Goal: Check status: Check status

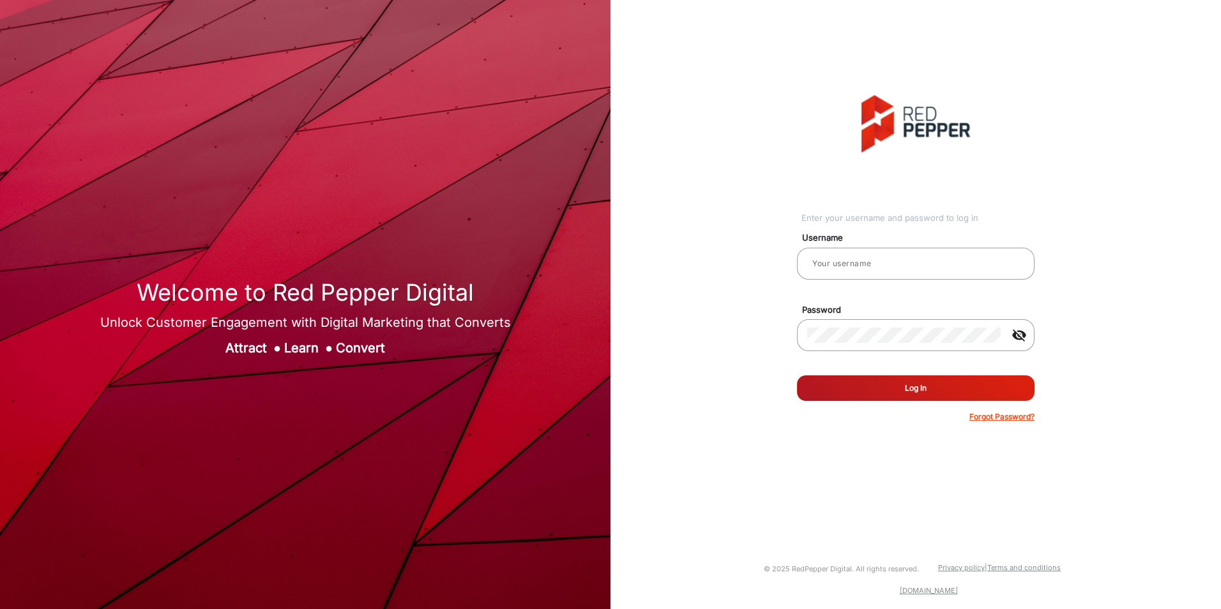
type input "Jennea"
click at [913, 393] on button "Log In" at bounding box center [916, 389] width 238 height 26
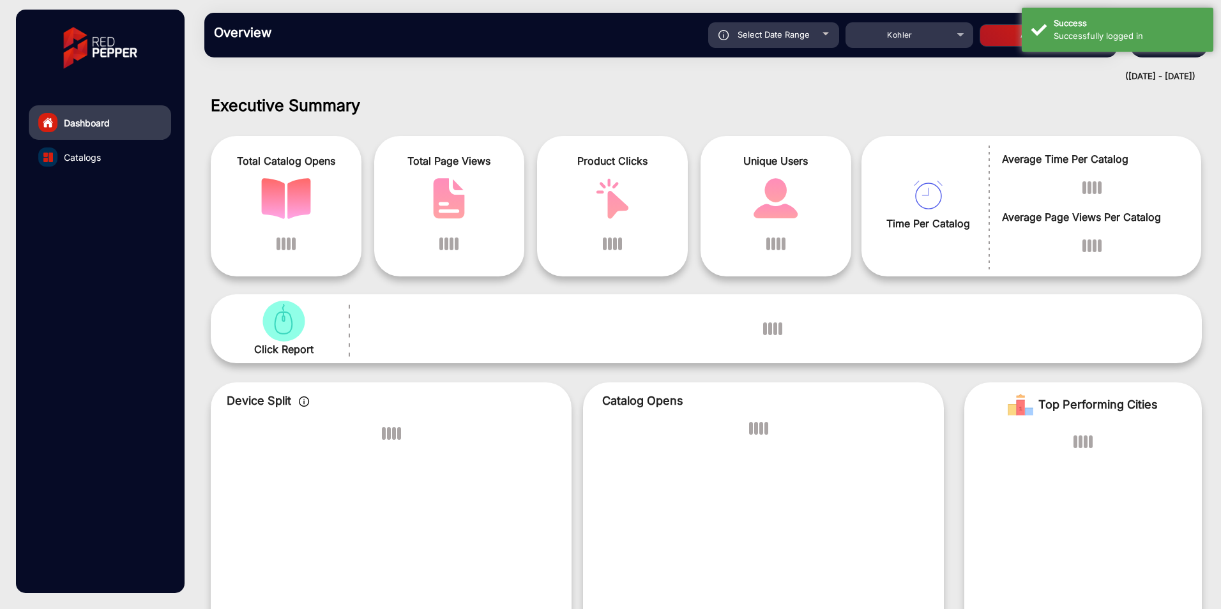
scroll to position [10, 0]
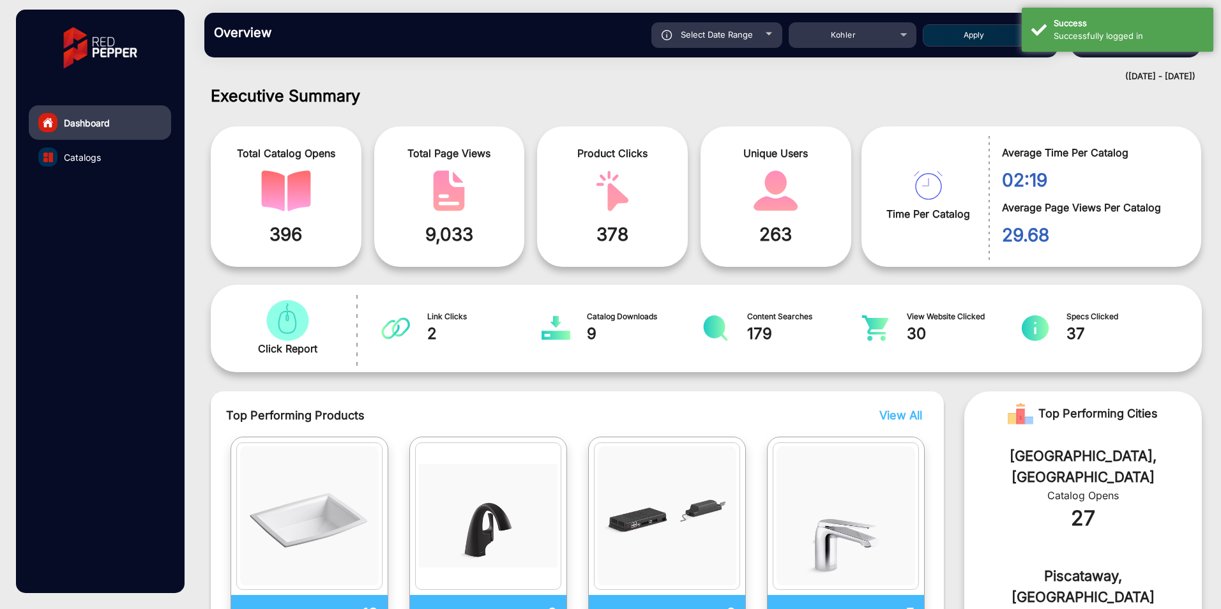
click at [772, 29] on div "Select Date Range" at bounding box center [716, 35] width 131 height 26
type input "[DATE]"
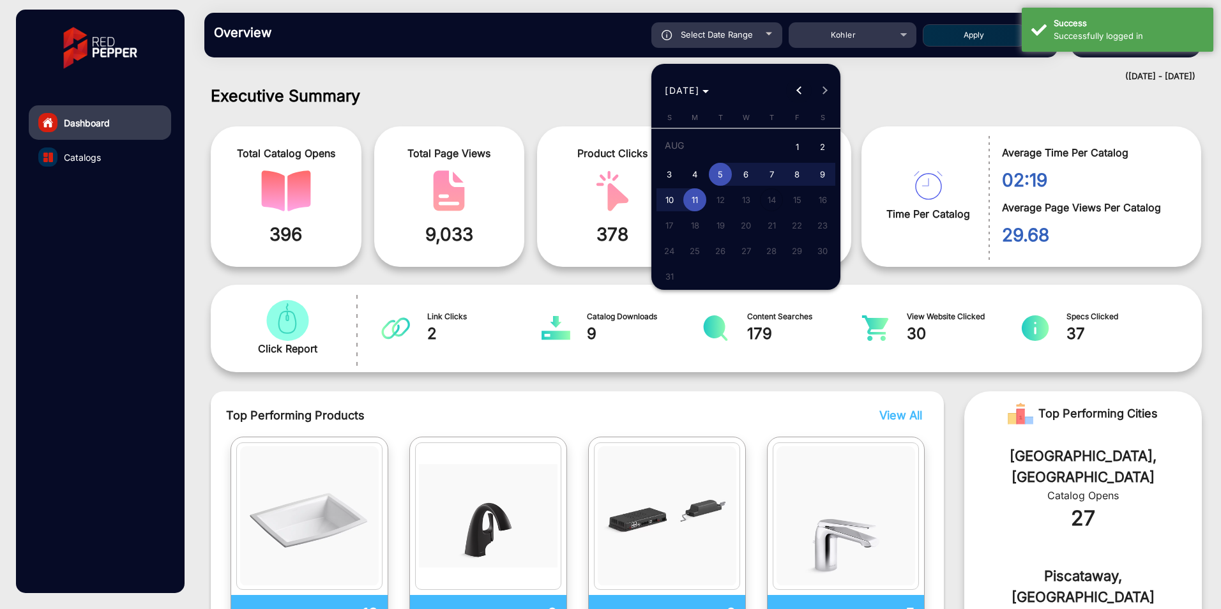
click at [796, 88] on span "Previous month" at bounding box center [799, 91] width 26 height 26
click at [670, 171] on span "1" at bounding box center [669, 171] width 23 height 23
type input "[DATE]"
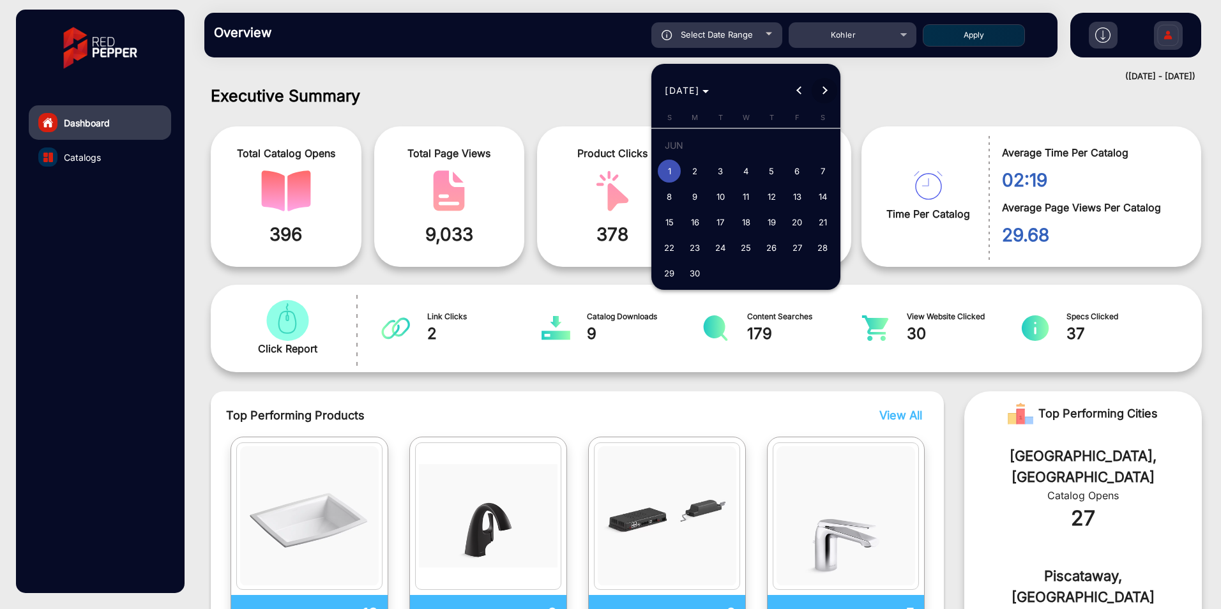
click at [822, 91] on button "Next month" at bounding box center [825, 91] width 26 height 26
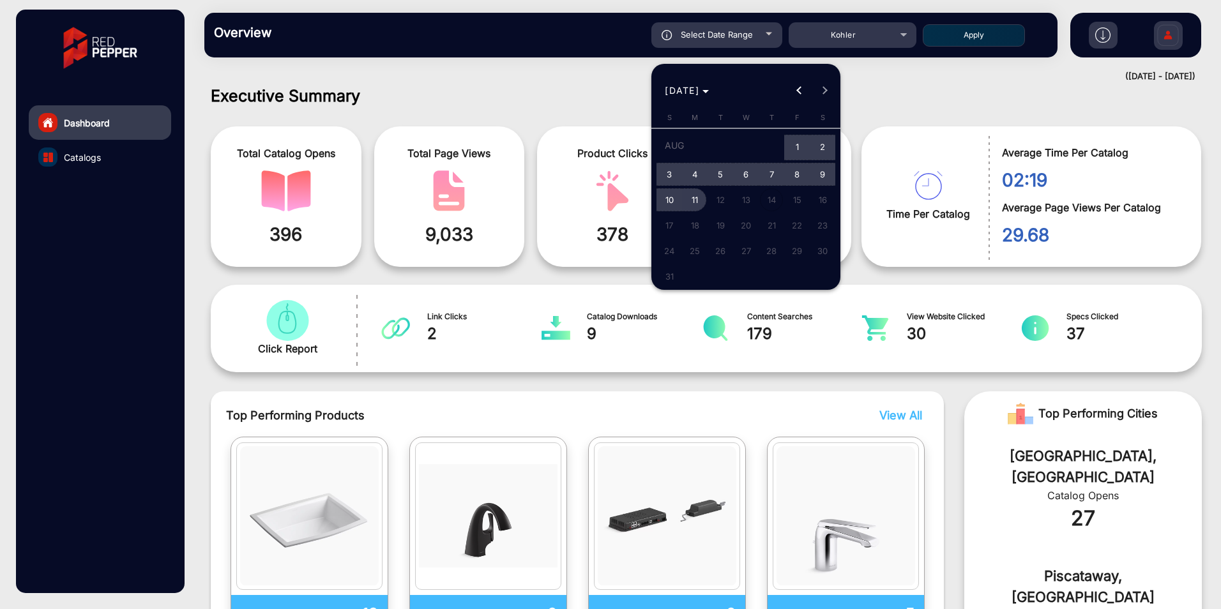
click at [699, 197] on span "11" at bounding box center [694, 199] width 23 height 23
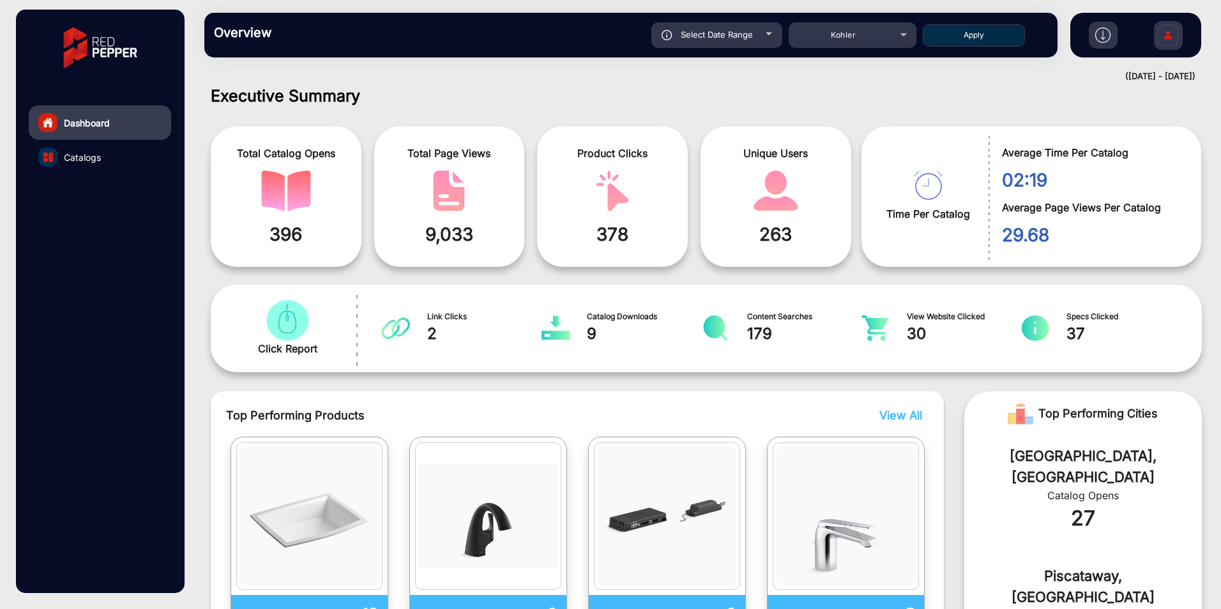
type input "[DATE]"
click at [965, 32] on button "Apply" at bounding box center [974, 35] width 102 height 22
type input "[DATE]"
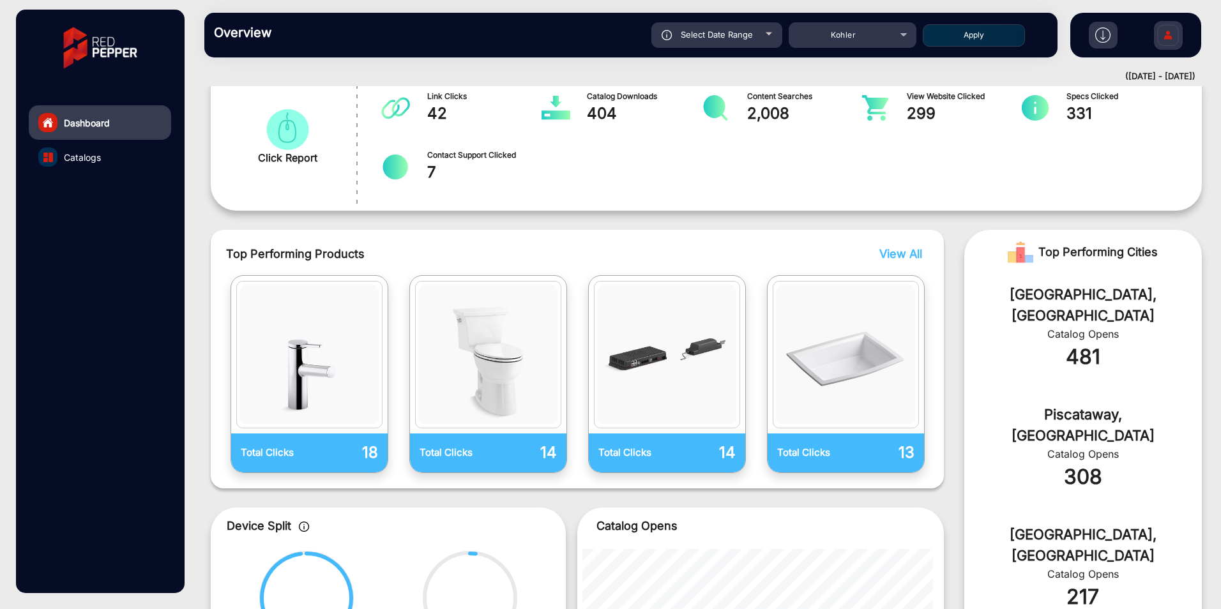
scroll to position [201, 0]
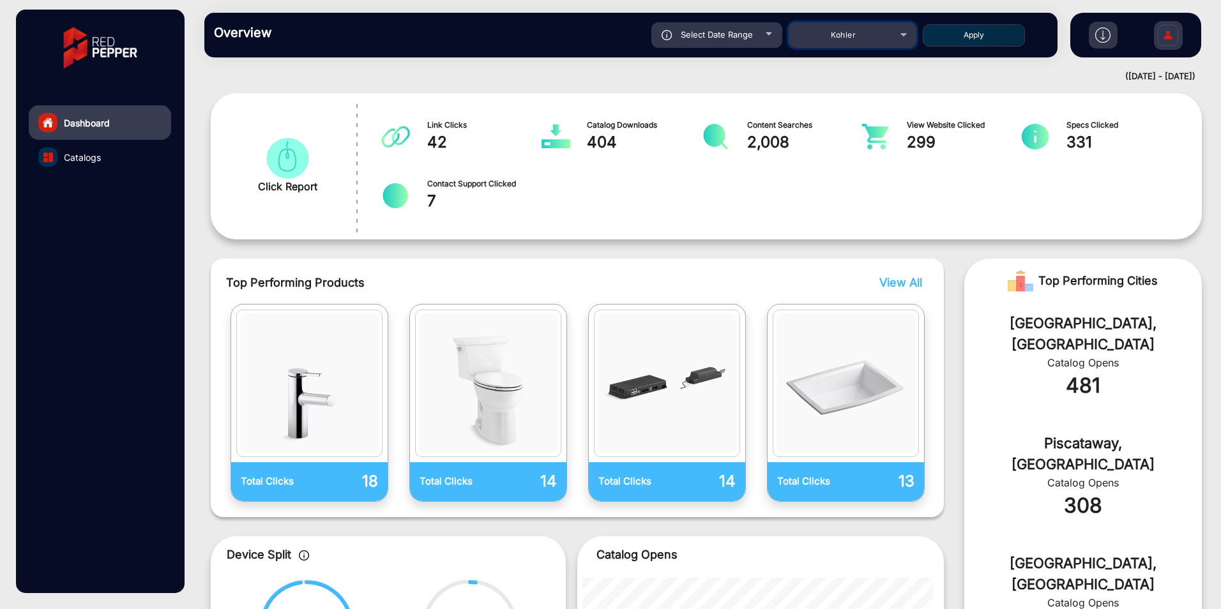
click at [906, 33] on div "Kohler" at bounding box center [853, 34] width 128 height 15
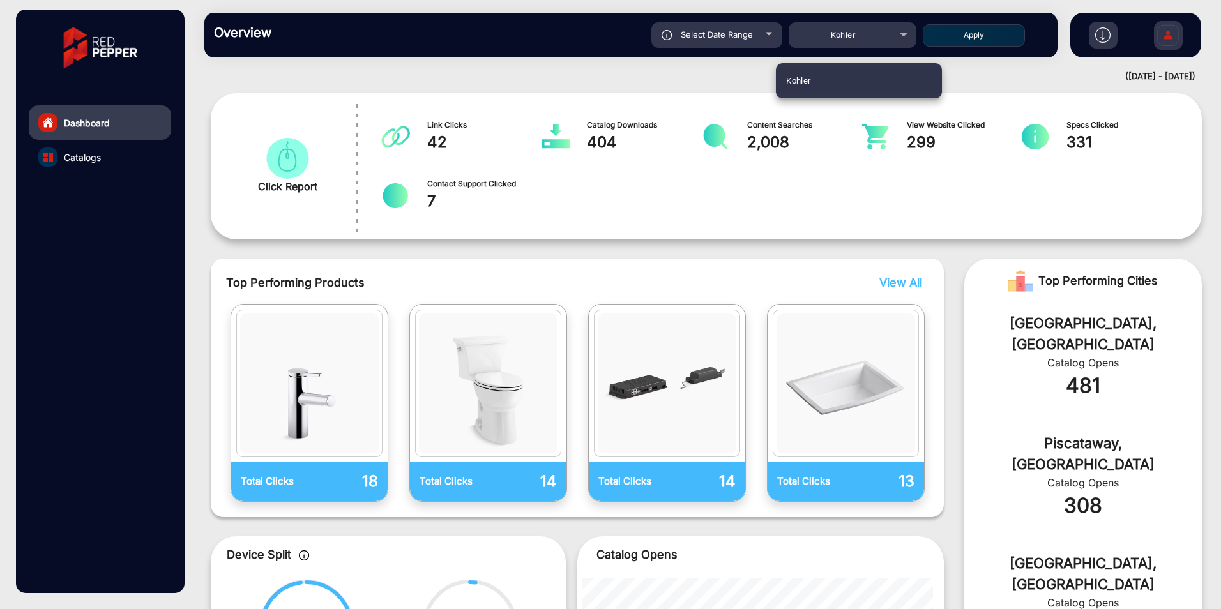
click at [821, 86] on mat-option "Kohler" at bounding box center [859, 80] width 166 height 25
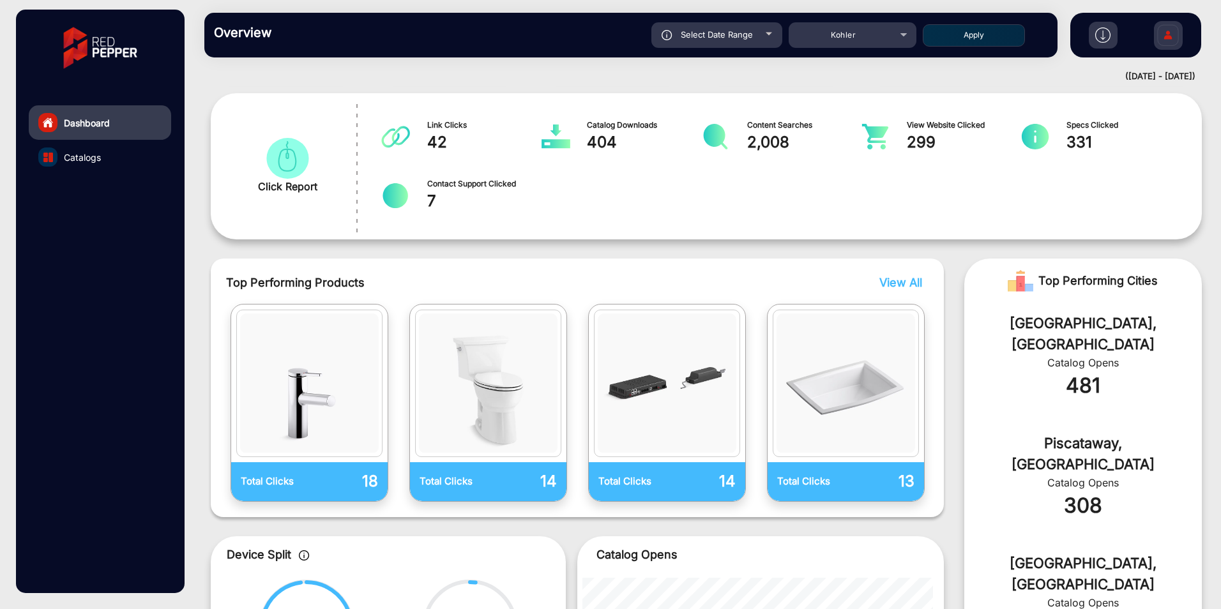
click at [973, 34] on button "Apply" at bounding box center [974, 35] width 102 height 22
type input "[DATE]"
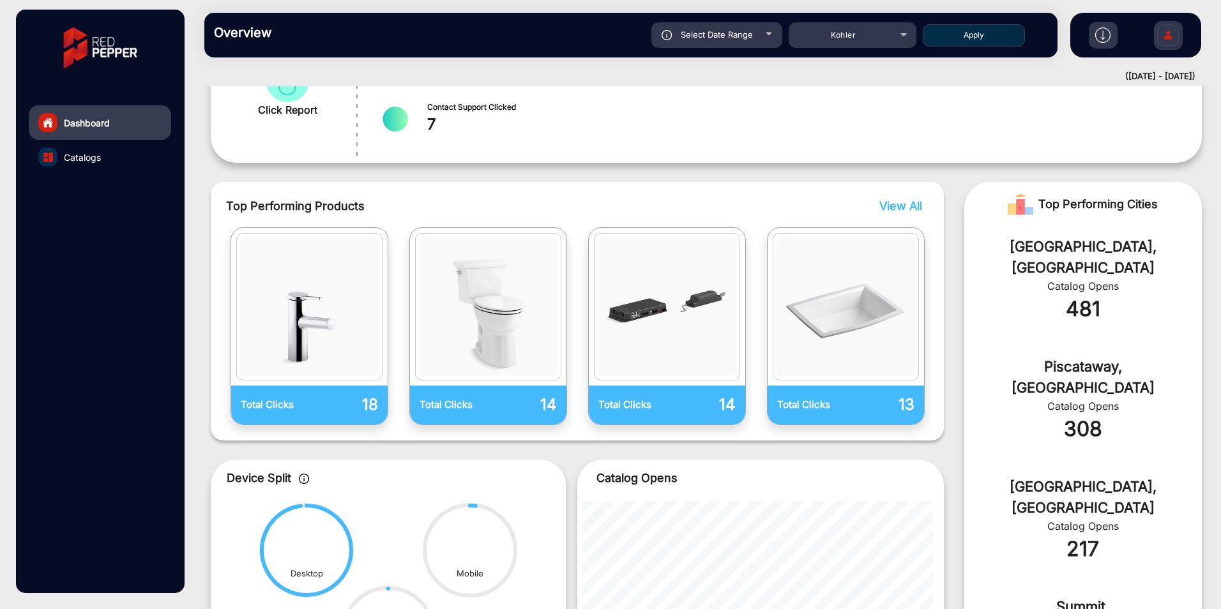
scroll to position [314, 0]
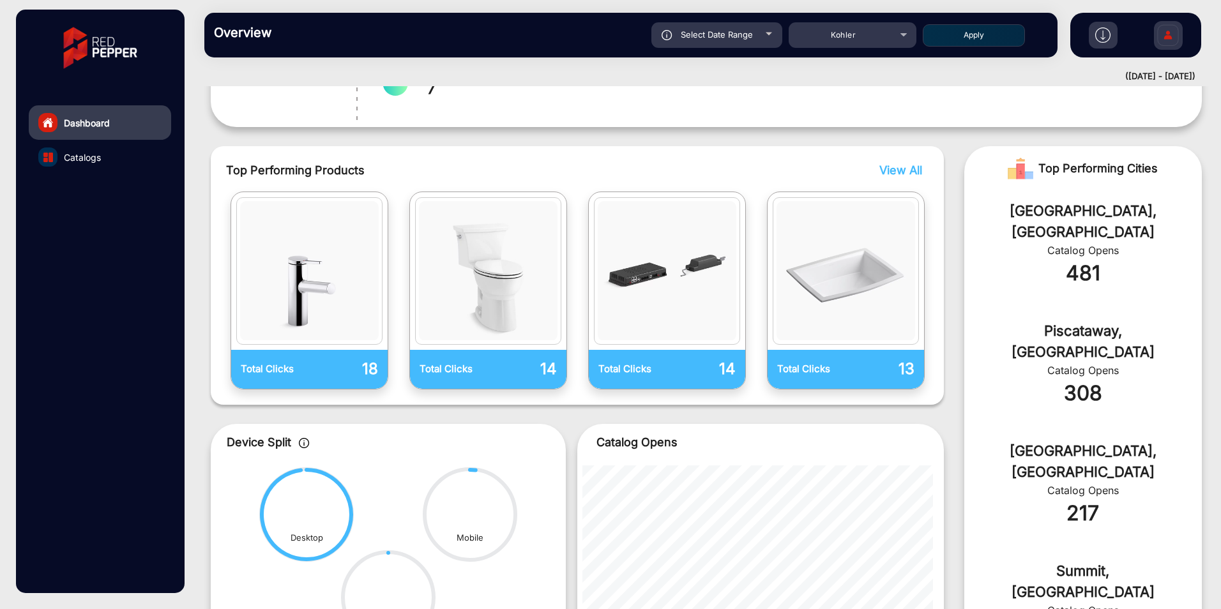
click at [1081, 258] on div "481" at bounding box center [1083, 273] width 199 height 31
click at [79, 157] on span "Catalogs" at bounding box center [82, 157] width 37 height 13
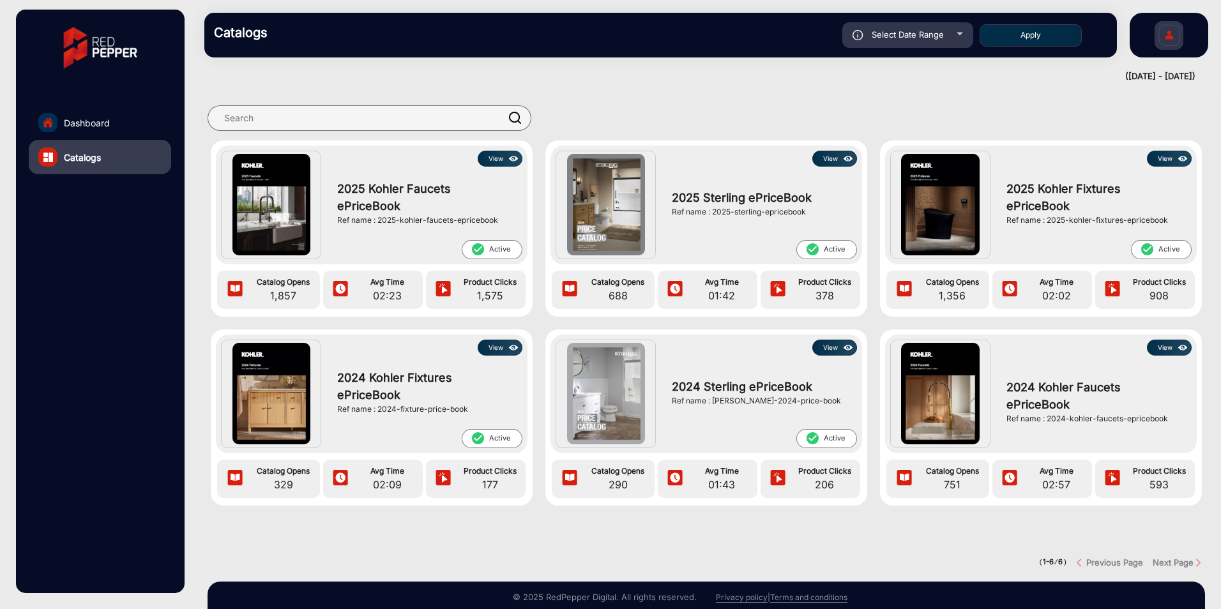
click at [955, 29] on div "Select Date Range" at bounding box center [907, 35] width 131 height 26
type input "[DATE]"
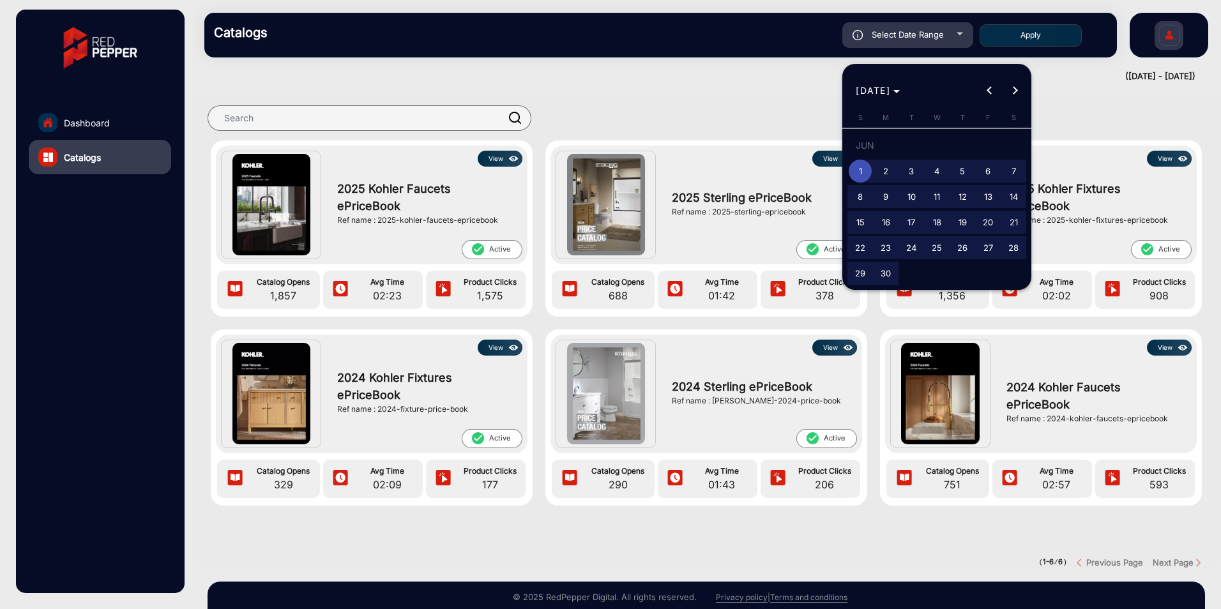
click at [1014, 89] on button "Next month" at bounding box center [1016, 91] width 26 height 26
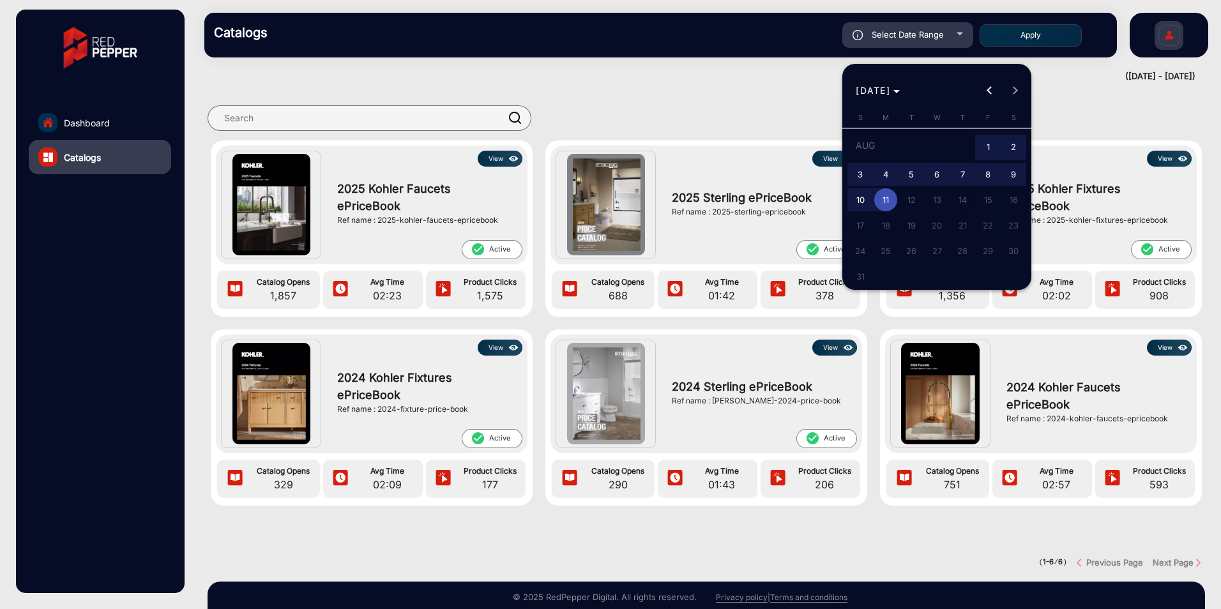
click at [768, 93] on div at bounding box center [610, 304] width 1221 height 609
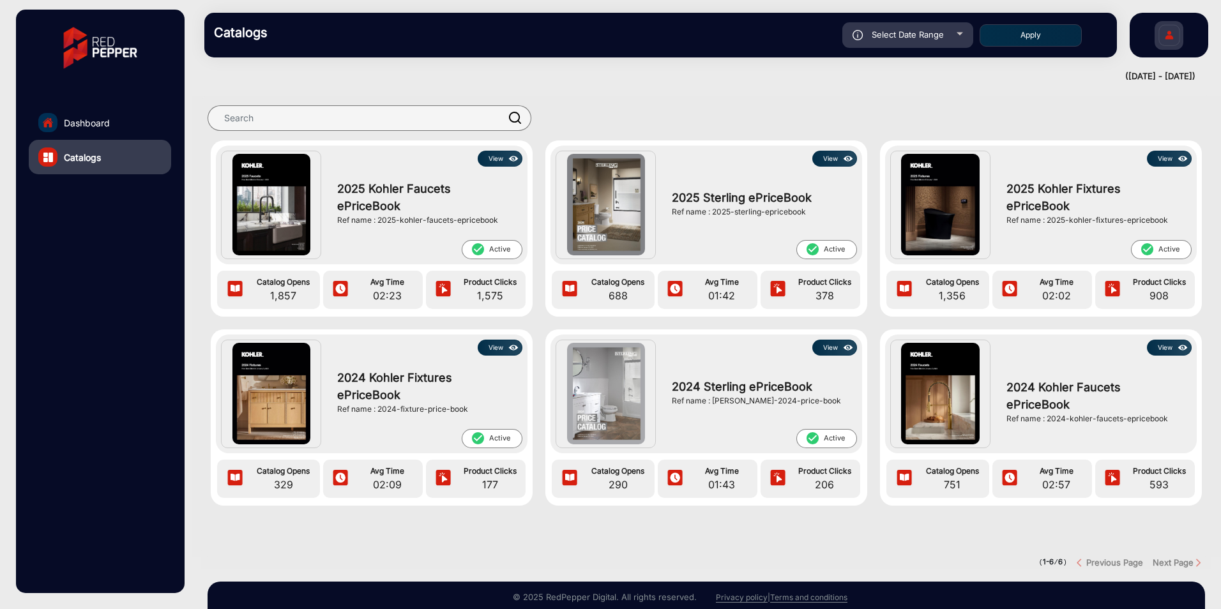
click at [752, 75] on div "([DATE] - [DATE])" at bounding box center [694, 76] width 1004 height 13
click at [391, 241] on div "check_circle Active" at bounding box center [427, 249] width 192 height 19
click at [287, 217] on img at bounding box center [271, 205] width 78 height 102
click at [284, 282] on span "Catalog Opens" at bounding box center [284, 282] width 68 height 11
click at [475, 280] on span "Product Clicks" at bounding box center [489, 282] width 65 height 11
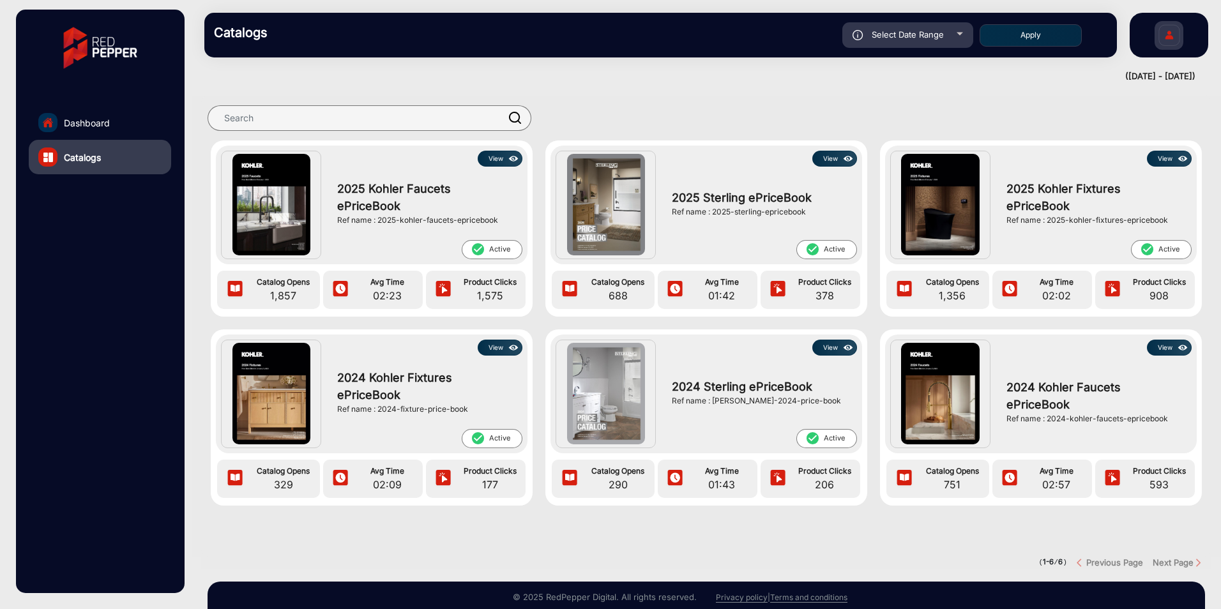
click at [487, 298] on span "1,575" at bounding box center [489, 295] width 65 height 15
click at [494, 155] on button "View" at bounding box center [500, 159] width 45 height 16
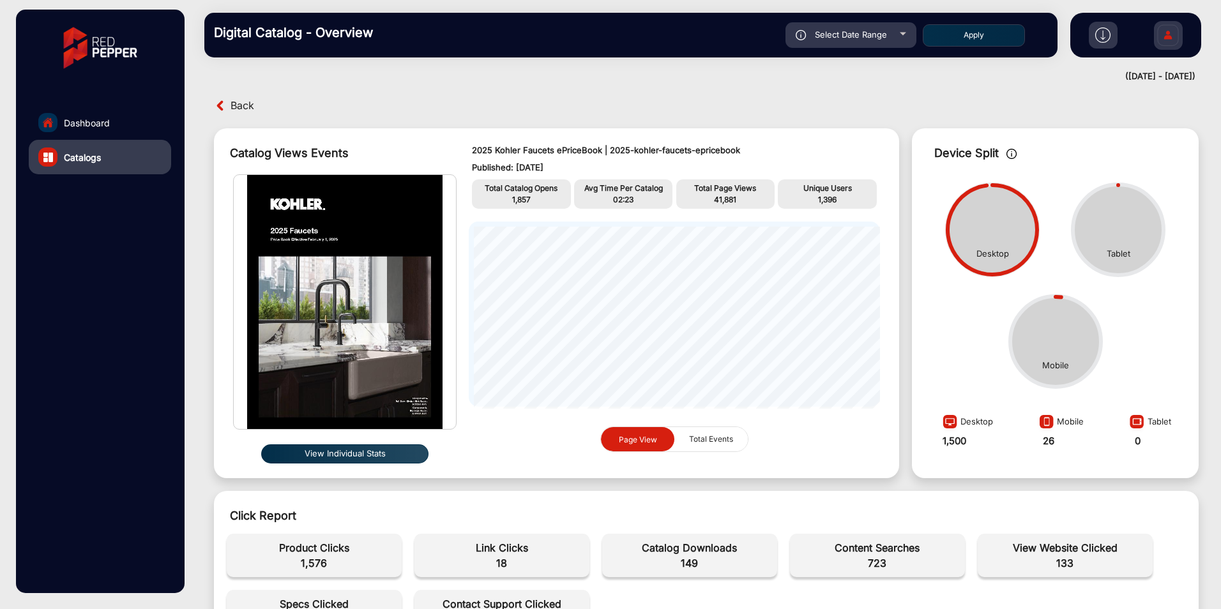
click at [895, 30] on div "Select Date Range" at bounding box center [851, 35] width 131 height 26
type input "[DATE]"
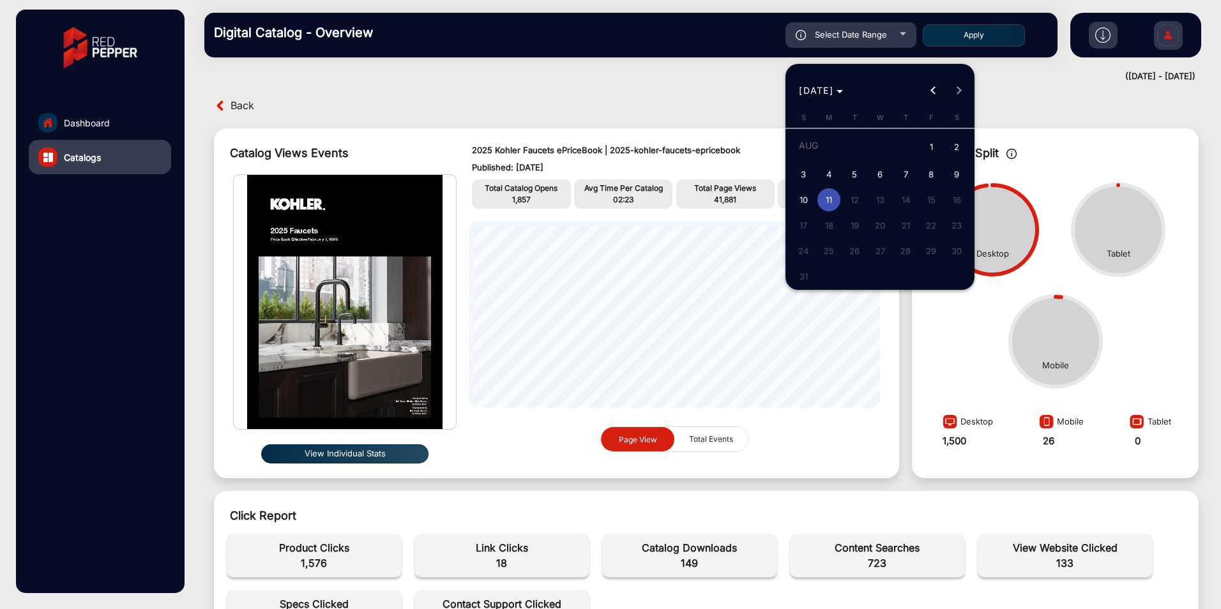
click at [843, 90] on polygon "Choose month and year" at bounding box center [840, 91] width 6 height 3
click at [942, 252] on span "2025" at bounding box center [947, 258] width 40 height 23
click at [853, 179] on span "JUN" at bounding box center [858, 181] width 40 height 23
click at [853, 221] on span "17" at bounding box center [854, 222] width 23 height 23
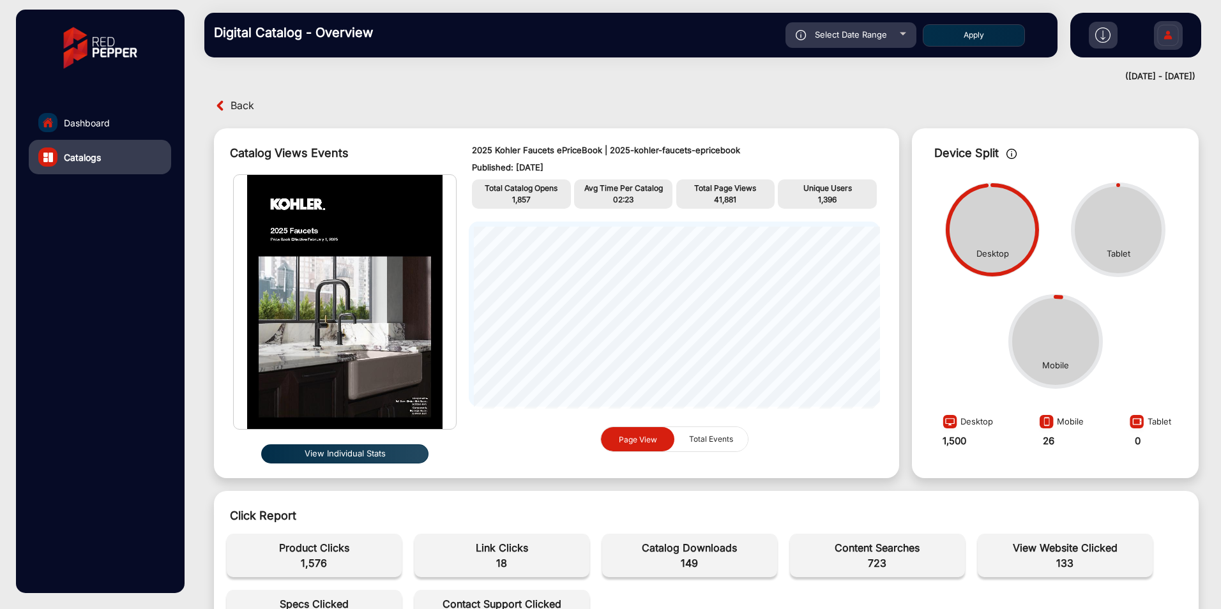
type input "[DATE]"
click at [901, 36] on div "Select Date Range" at bounding box center [851, 35] width 131 height 26
type input "[DATE]"
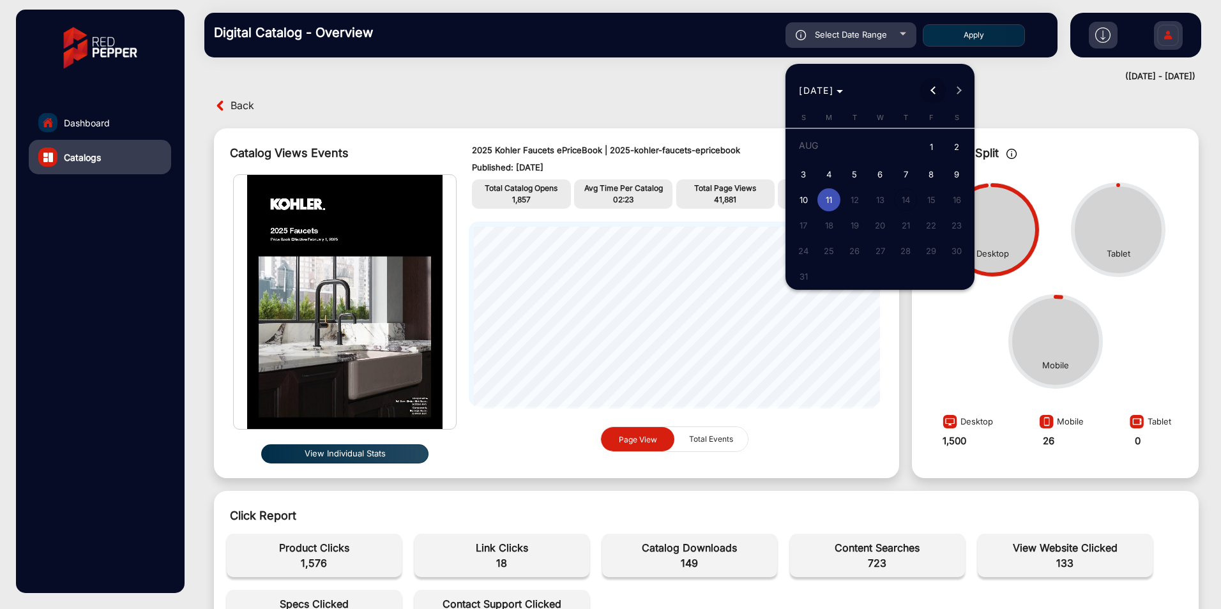
click at [933, 87] on button "Previous month" at bounding box center [933, 91] width 26 height 26
click at [933, 88] on button "Previous month" at bounding box center [933, 91] width 26 height 26
click at [859, 219] on span "17" at bounding box center [854, 222] width 23 height 23
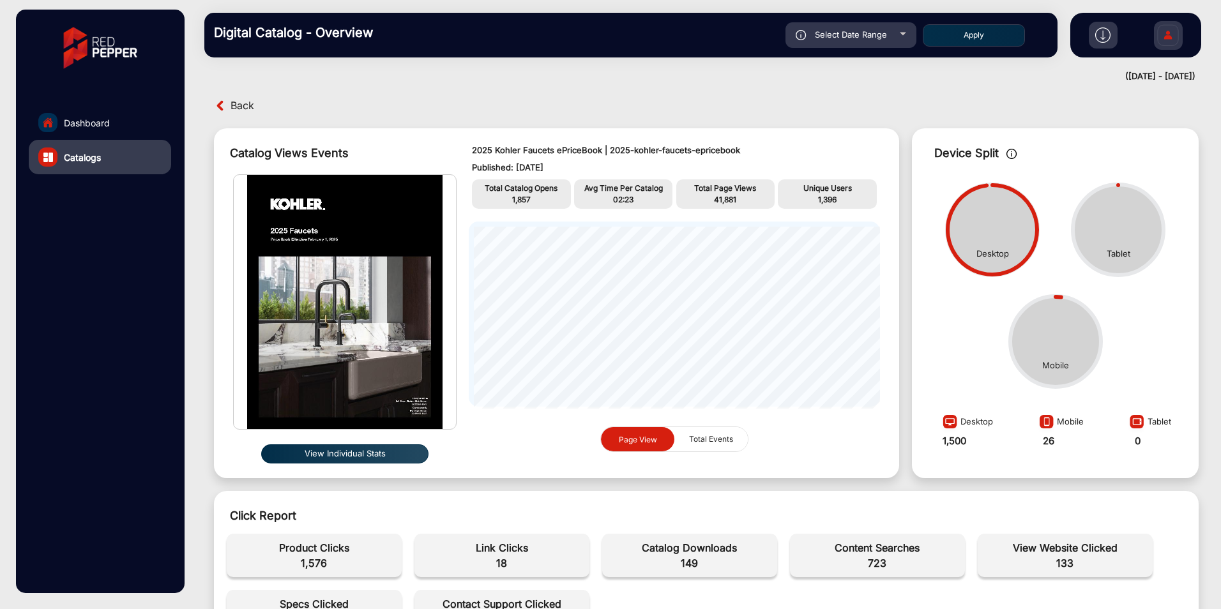
type input "[DATE]"
click at [901, 35] on div "Select Date Range [DATE] [DATE] – [DATE] [DATE]" at bounding box center [851, 35] width 131 height 26
click at [908, 33] on div "Select Date Range" at bounding box center [851, 35] width 131 height 26
type input "[DATE]"
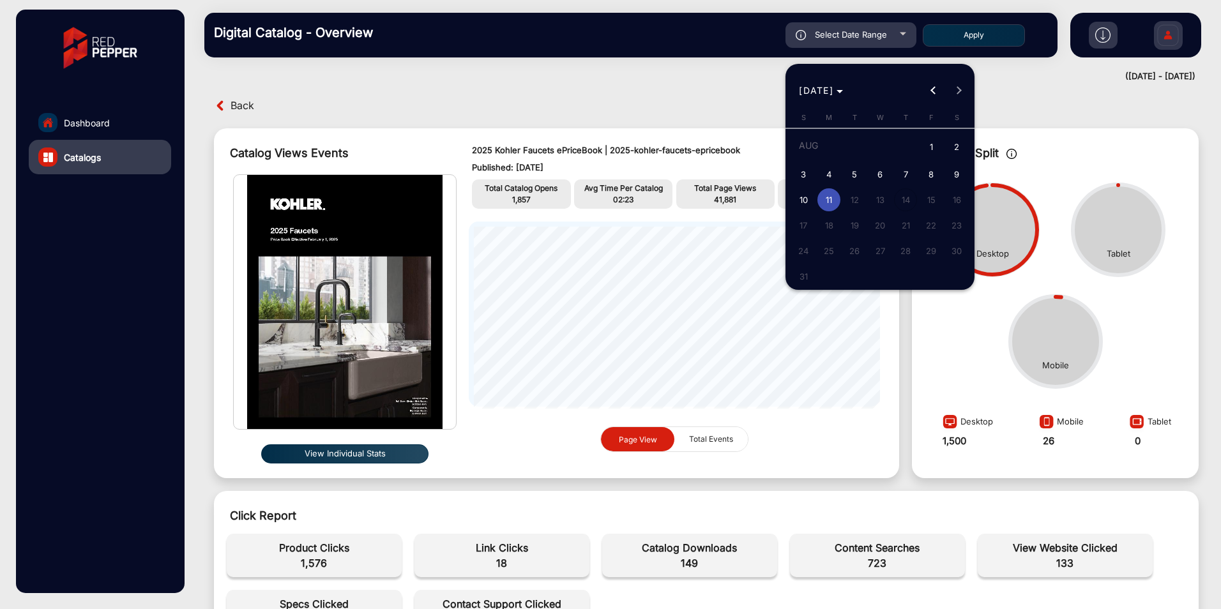
click at [825, 197] on span "11" at bounding box center [829, 199] width 23 height 23
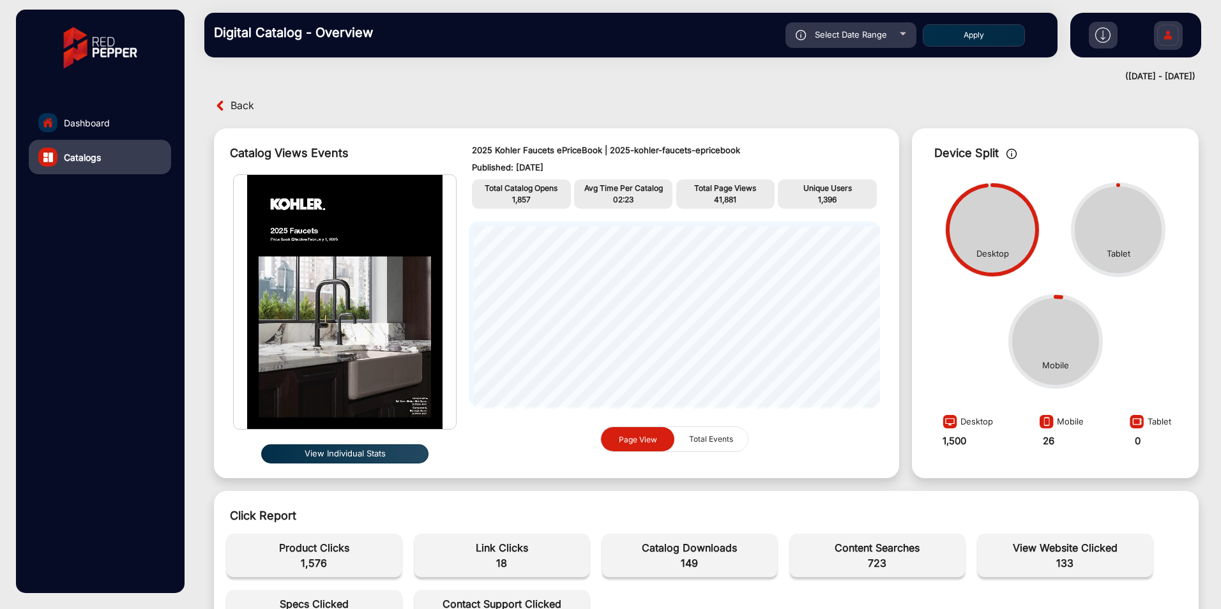
type input "[DATE]"
click at [902, 33] on div at bounding box center [903, 34] width 6 height 3
click at [899, 35] on div "Select Date Range [DATE] [DATE] – [DATE] [DATE]" at bounding box center [851, 35] width 131 height 26
click at [898, 38] on div "Select Date Range" at bounding box center [851, 35] width 131 height 26
type input "[DATE]"
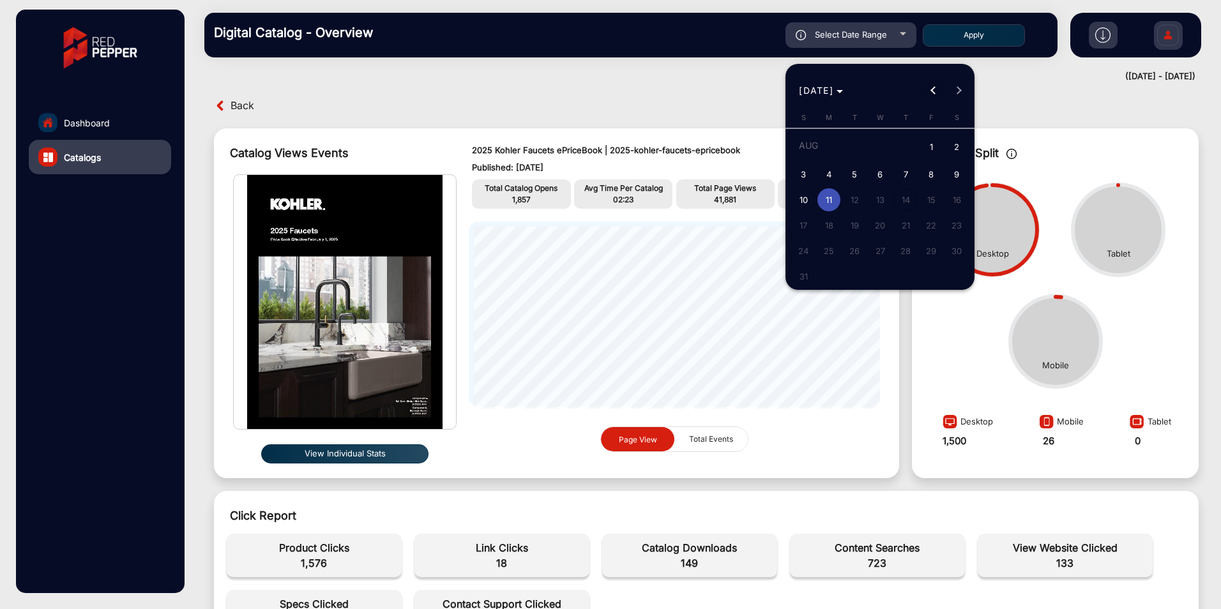
click at [931, 88] on span "Previous month" at bounding box center [933, 91] width 26 height 26
click at [856, 224] on span "17" at bounding box center [854, 222] width 23 height 23
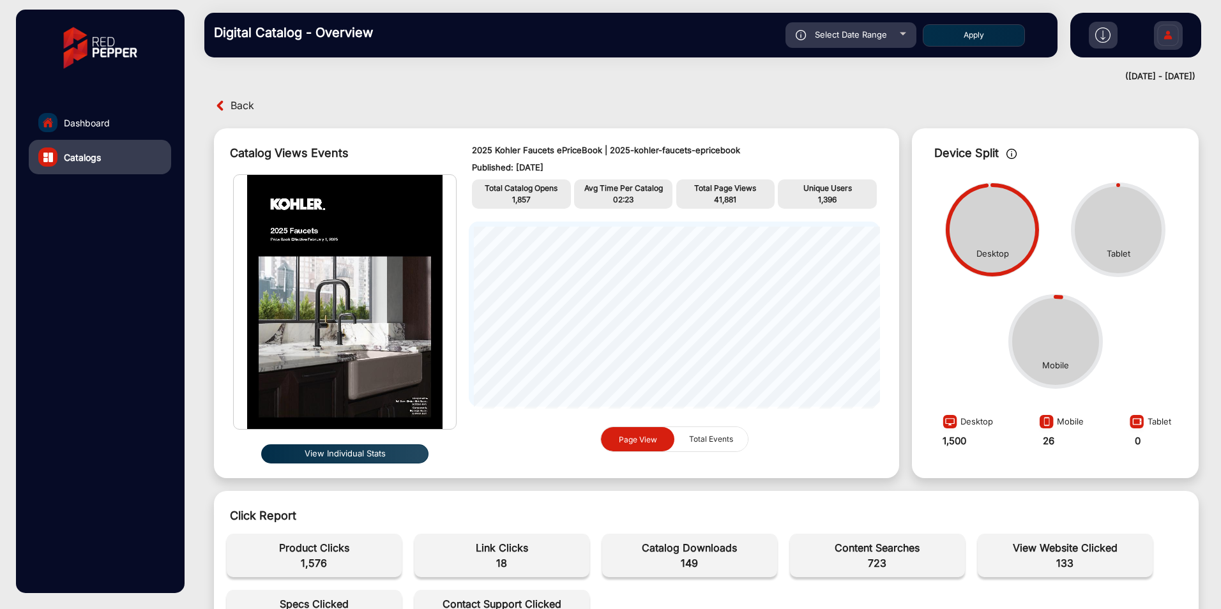
type input "[DATE]"
click at [899, 33] on div "Select Date Range" at bounding box center [851, 35] width 131 height 26
type input "[DATE]"
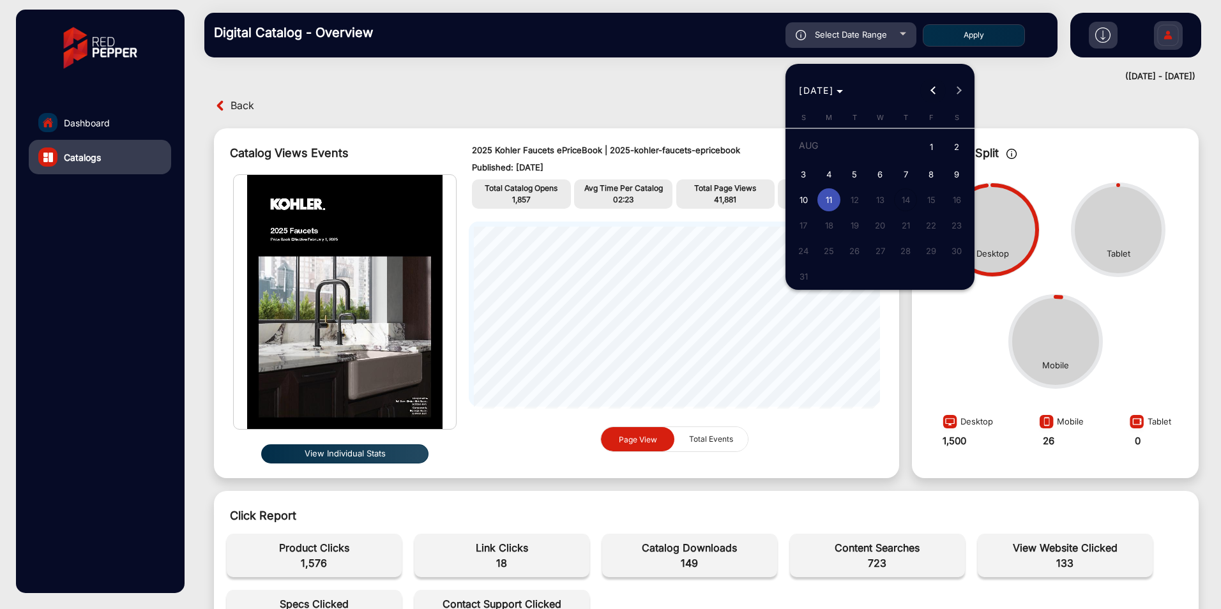
click at [929, 91] on span "Previous month" at bounding box center [933, 91] width 26 height 26
click at [930, 91] on span "Previous month" at bounding box center [933, 91] width 26 height 26
click at [855, 223] on span "17" at bounding box center [854, 222] width 23 height 23
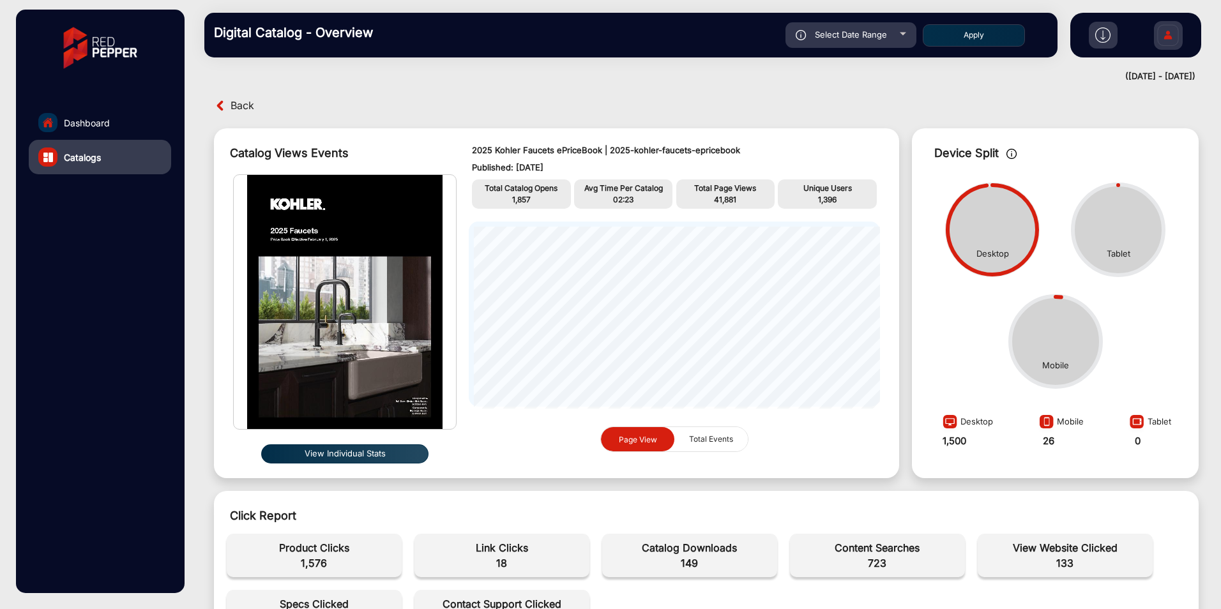
type input "[DATE]"
click at [945, 33] on button "Apply" at bounding box center [974, 35] width 102 height 22
type input "[DATE]"
click at [220, 99] on img at bounding box center [220, 105] width 13 height 13
